Goal: Task Accomplishment & Management: Manage account settings

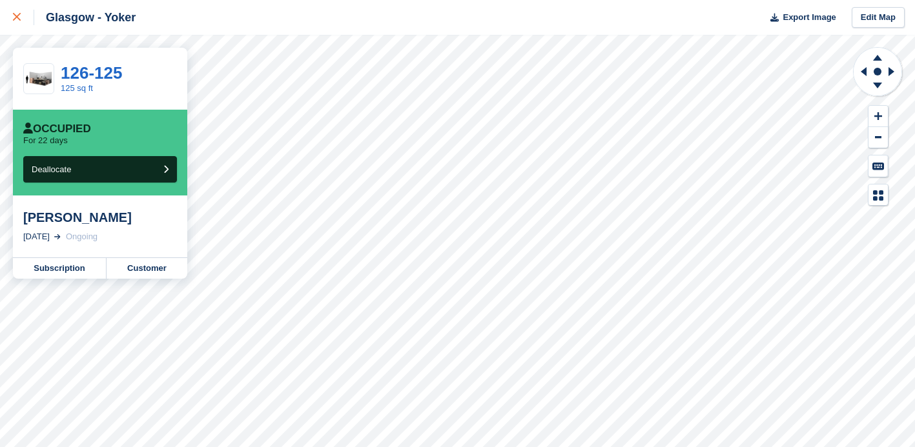
click at [17, 15] on icon at bounding box center [17, 17] width 8 height 8
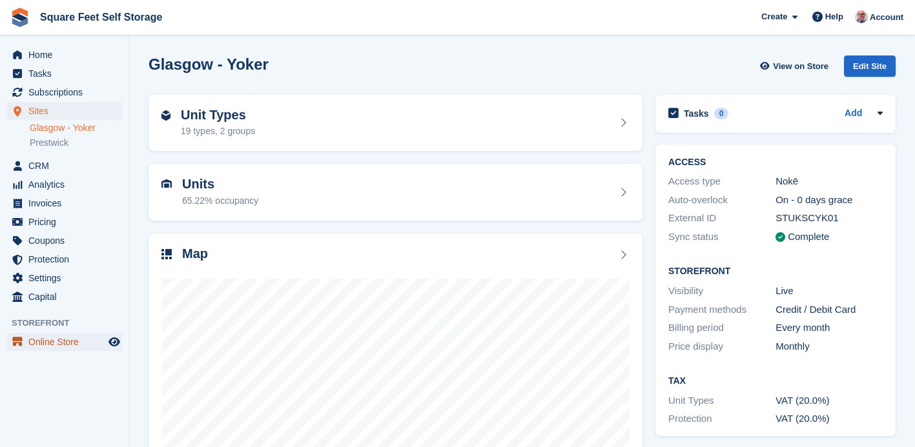
click at [64, 342] on span "Online Store" at bounding box center [66, 342] width 77 height 18
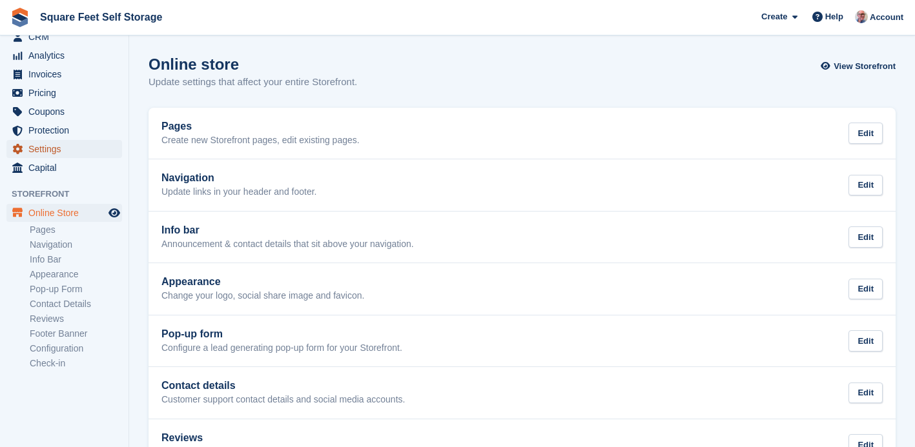
click at [49, 148] on span "Settings" at bounding box center [66, 149] width 77 height 18
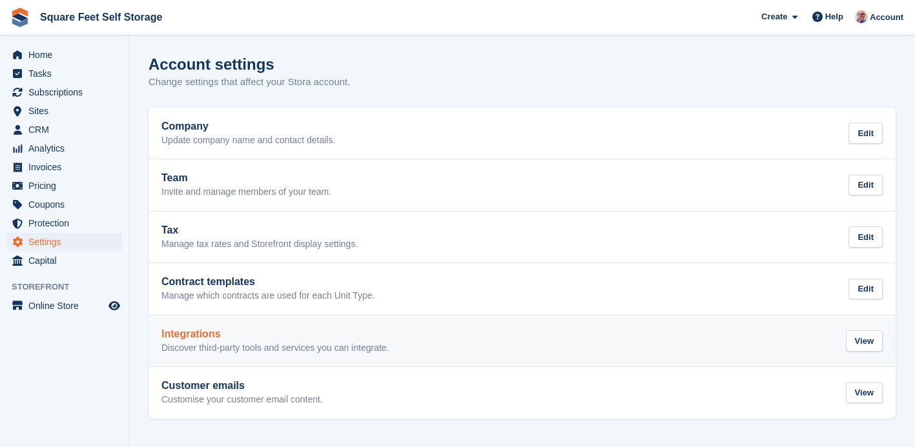
click at [264, 339] on div "Integrations Discover third-party tools and services you can integrate." at bounding box center [275, 342] width 228 height 26
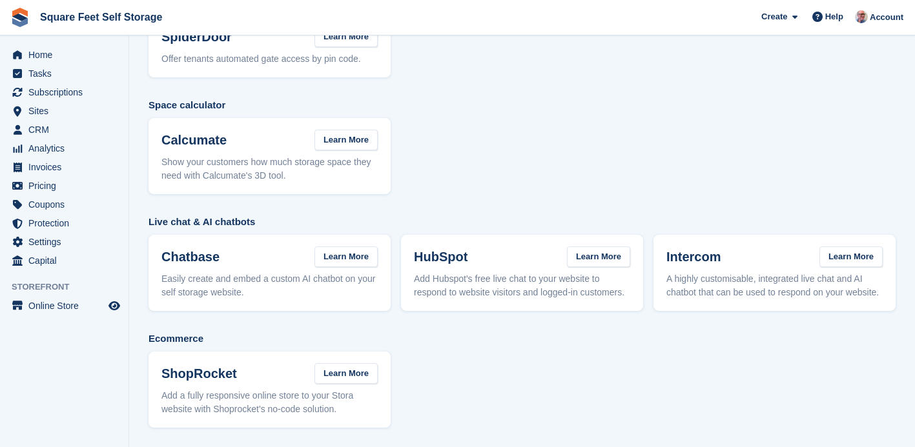
scroll to position [308, 0]
click at [607, 247] on link "Learn More" at bounding box center [598, 257] width 63 height 21
click at [598, 247] on link "Learn More" at bounding box center [598, 257] width 63 height 21
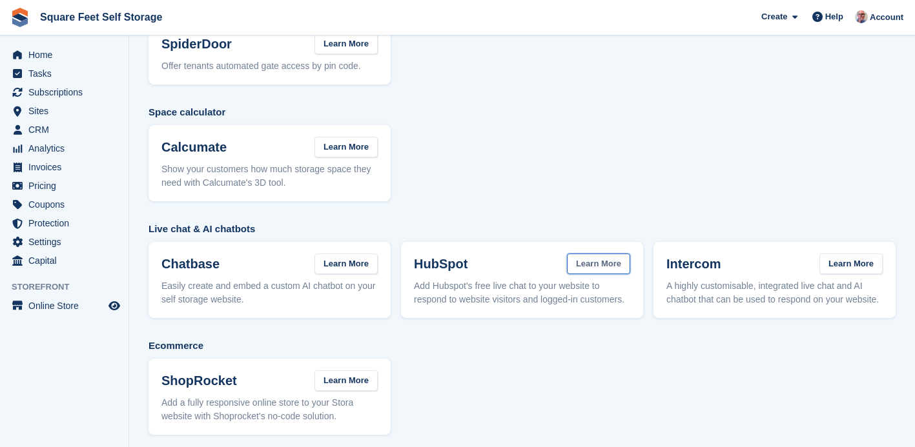
scroll to position [308, 0]
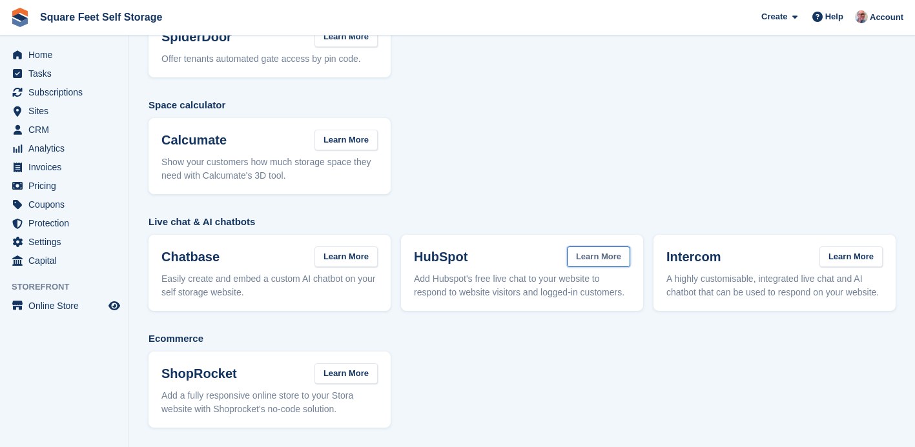
click at [598, 247] on link "Learn More" at bounding box center [598, 257] width 63 height 21
